Goal: Navigation & Orientation: Find specific page/section

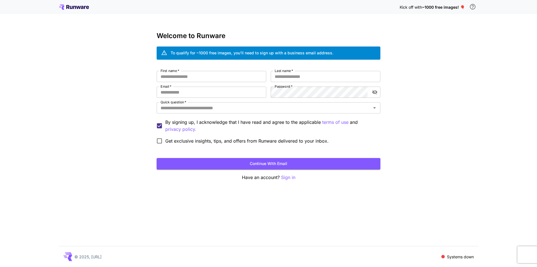
click at [289, 180] on p "Sign in" at bounding box center [288, 177] width 14 height 7
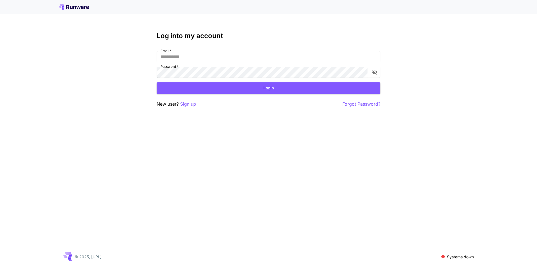
type input "**********"
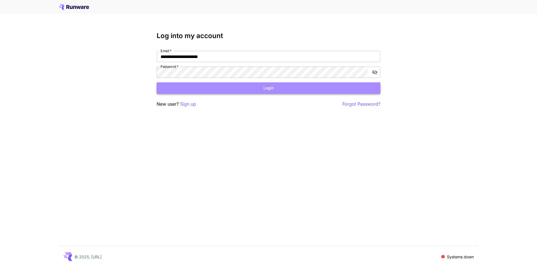
click at [267, 86] on button "Login" at bounding box center [269, 87] width 224 height 11
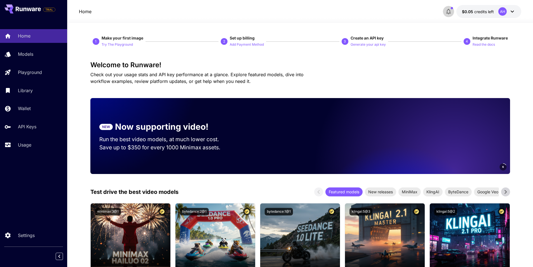
click at [447, 10] on icon "button" at bounding box center [448, 11] width 7 height 7
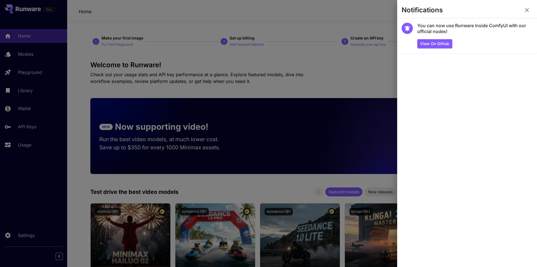
click at [305, 19] on div at bounding box center [268, 133] width 537 height 267
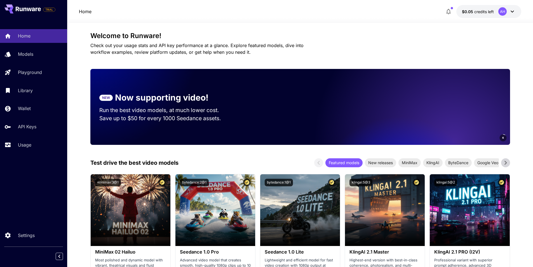
scroll to position [28, 0]
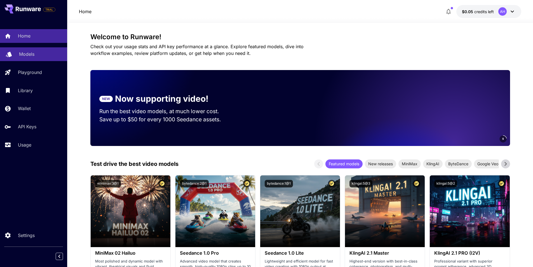
click at [20, 54] on p "Models" at bounding box center [26, 54] width 15 height 7
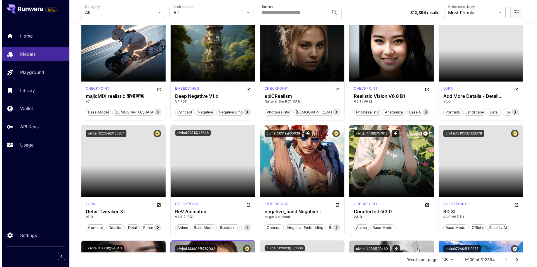
scroll to position [700, 0]
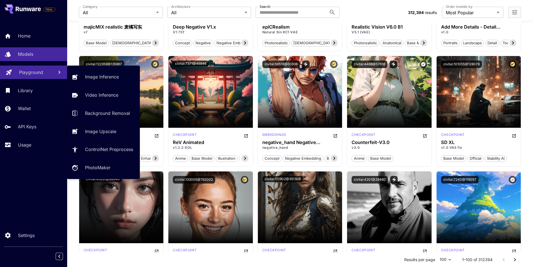
click at [27, 74] on p "Playground" at bounding box center [31, 72] width 24 height 7
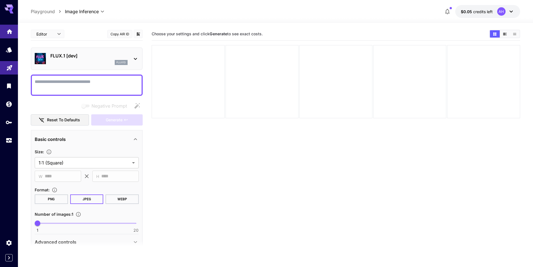
click at [9, 31] on icon "Home" at bounding box center [9, 30] width 7 height 7
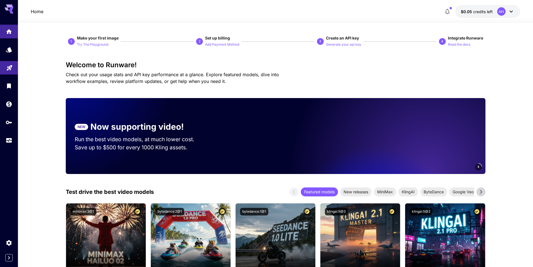
click at [11, 7] on icon at bounding box center [8, 7] width 9 height 6
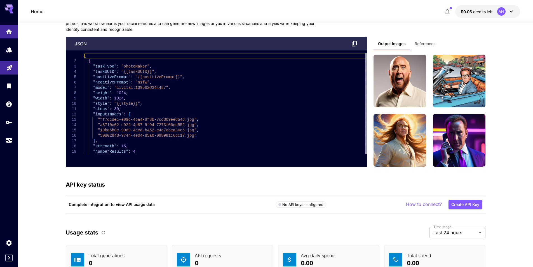
scroll to position [1239, 0]
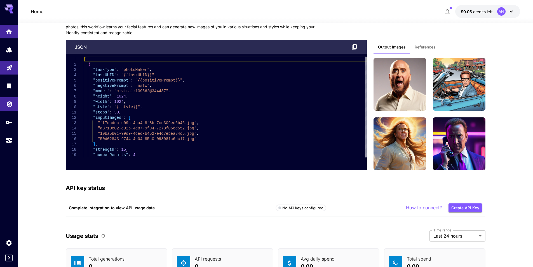
click at [11, 105] on icon "Wallet" at bounding box center [9, 102] width 7 height 7
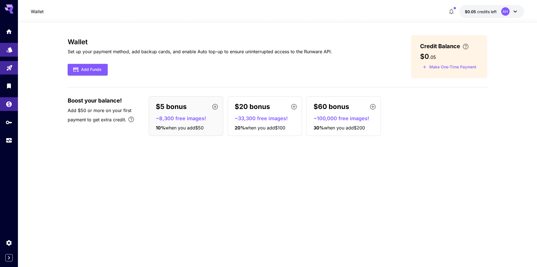
click at [10, 53] on link at bounding box center [9, 50] width 18 height 14
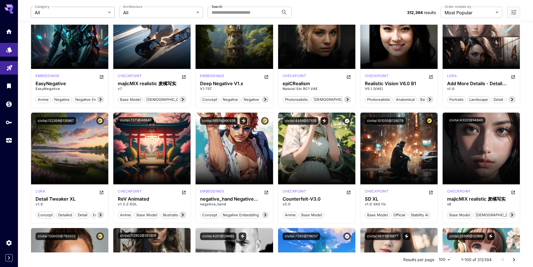
scroll to position [532, 0]
